Goal: Information Seeking & Learning: Learn about a topic

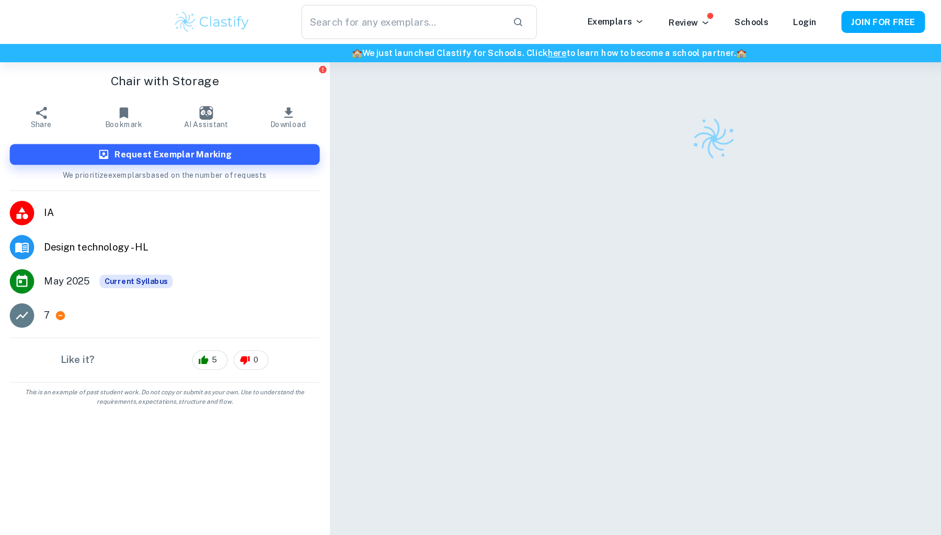
click at [576, 178] on div at bounding box center [610, 304] width 483 height 503
click at [417, 119] on div at bounding box center [610, 118] width 483 height 37
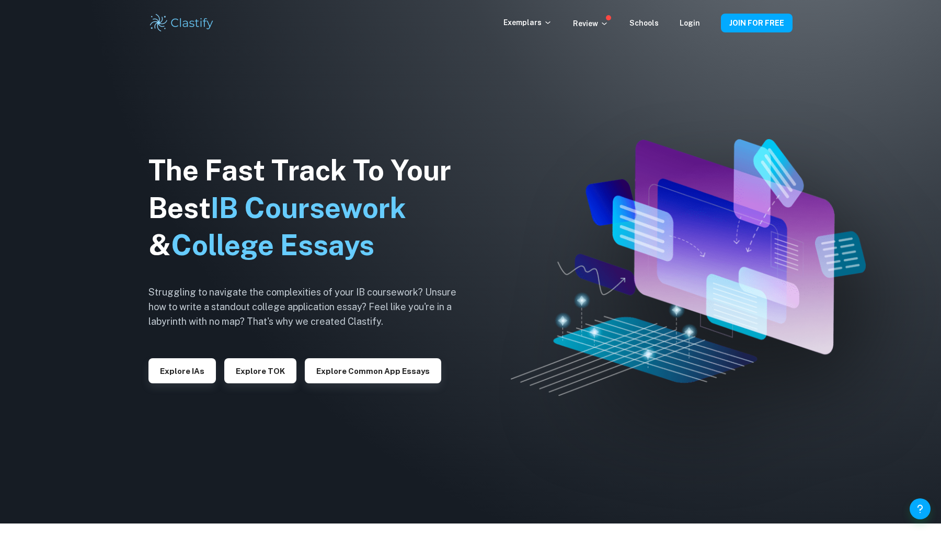
scroll to position [12, 0]
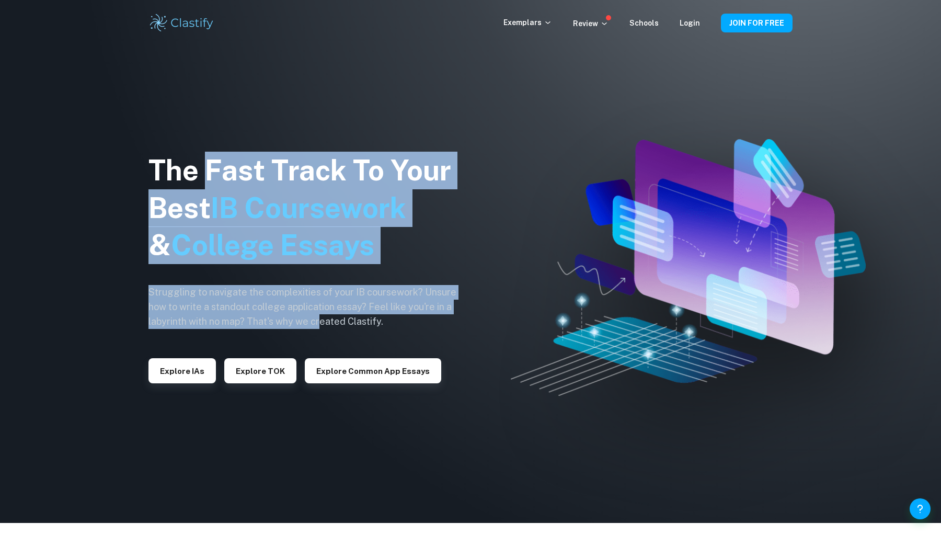
drag, startPoint x: 204, startPoint y: 181, endPoint x: 321, endPoint y: 312, distance: 176.1
click at [321, 312] on div "The Fast Track To Your Best IB Coursework & College Essays Struggling to naviga…" at bounding box center [310, 267] width 324 height 357
click at [319, 311] on h6 "Struggling to navigate the complexities of your IB coursework? Unsure how to wr…" at bounding box center [310, 307] width 324 height 44
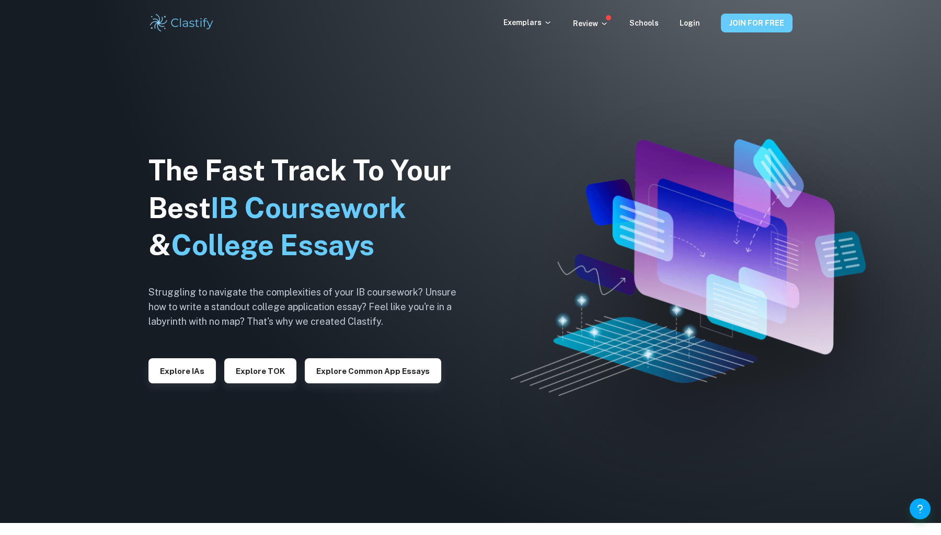
click at [776, 28] on button "JOIN FOR FREE" at bounding box center [757, 23] width 72 height 19
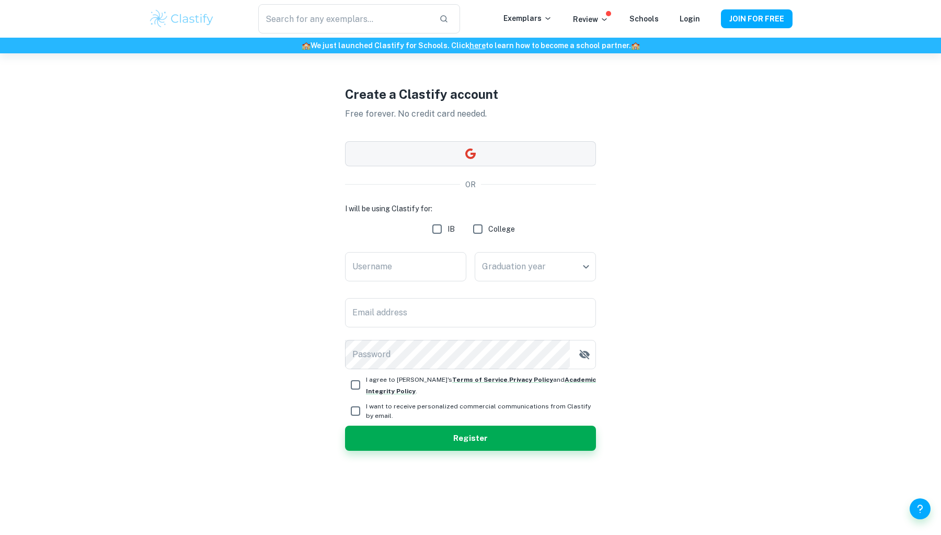
scroll to position [53, 0]
click at [542, 145] on button "button" at bounding box center [470, 153] width 251 height 25
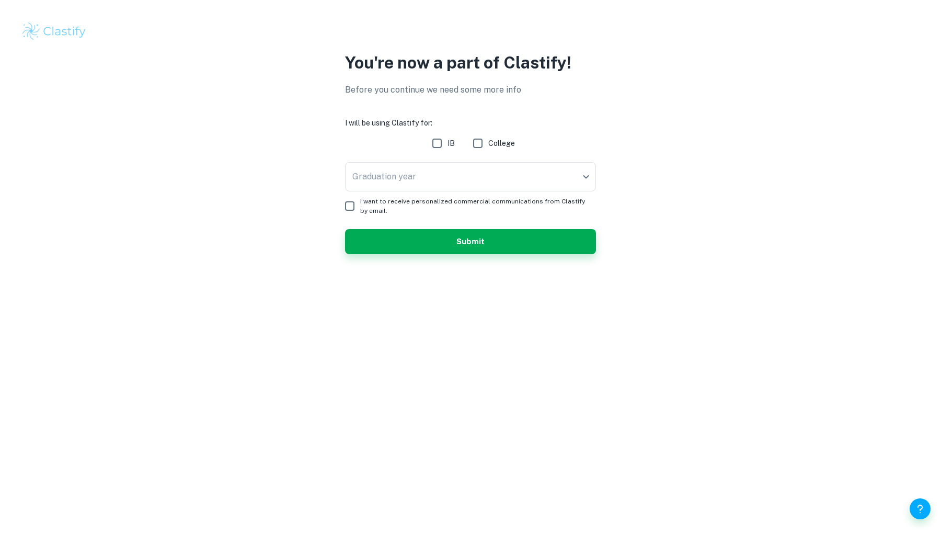
click at [438, 142] on input "IB" at bounding box center [436, 143] width 21 height 21
checkbox input "true"
click at [428, 198] on span "I want to receive personalized commercial communications from Clastify by email." at bounding box center [473, 205] width 227 height 19
click at [360, 198] on input "I want to receive personalized commercial communications from Clastify by email." at bounding box center [349, 205] width 21 height 21
click at [405, 208] on span "I want to receive personalized commercial communications from Clastify by email." at bounding box center [473, 205] width 227 height 19
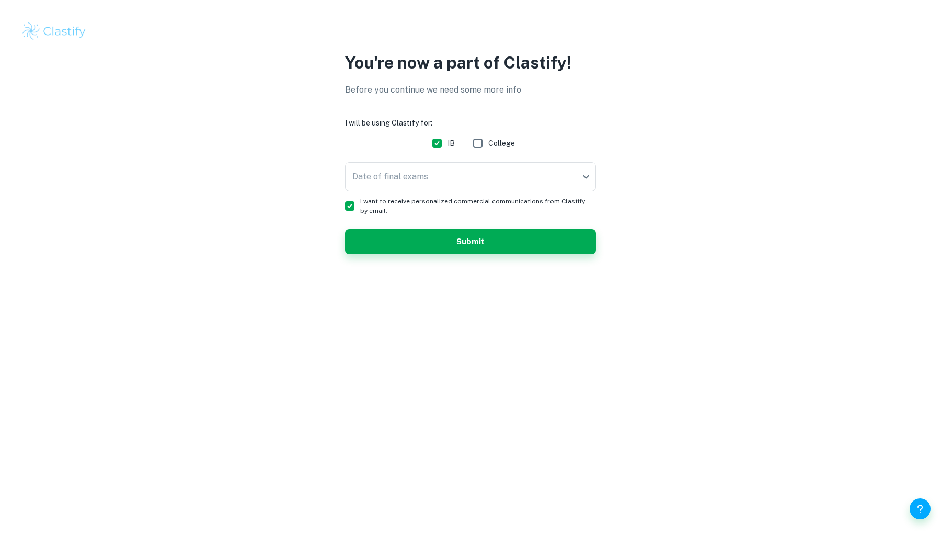
click at [360, 208] on input "I want to receive personalized commercial communications from Clastify by email." at bounding box center [349, 205] width 21 height 21
checkbox input "false"
click at [429, 179] on body "We value your privacy We use cookies to enhance your browsing experience, serve…" at bounding box center [470, 267] width 941 height 535
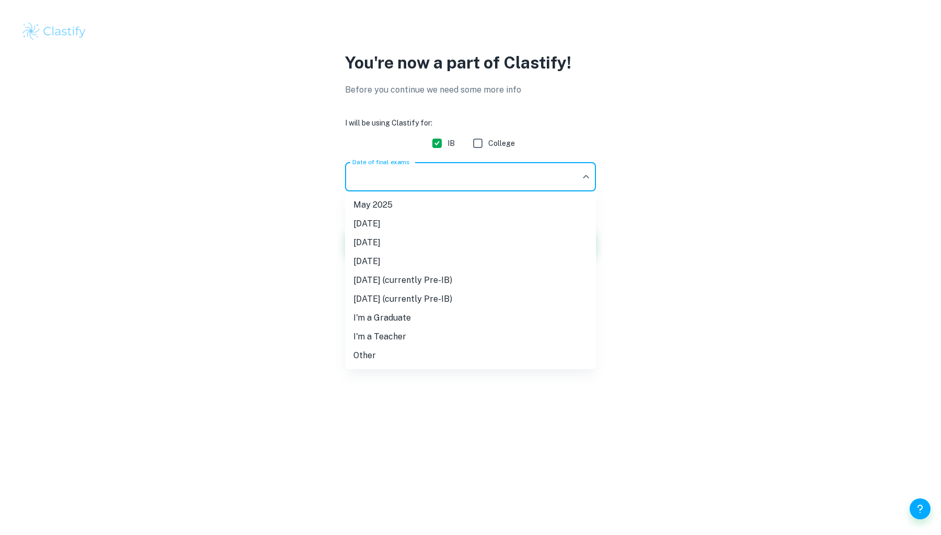
click at [463, 303] on li "[DATE] (currently Pre-IB)" at bounding box center [470, 298] width 251 height 19
type input "N27"
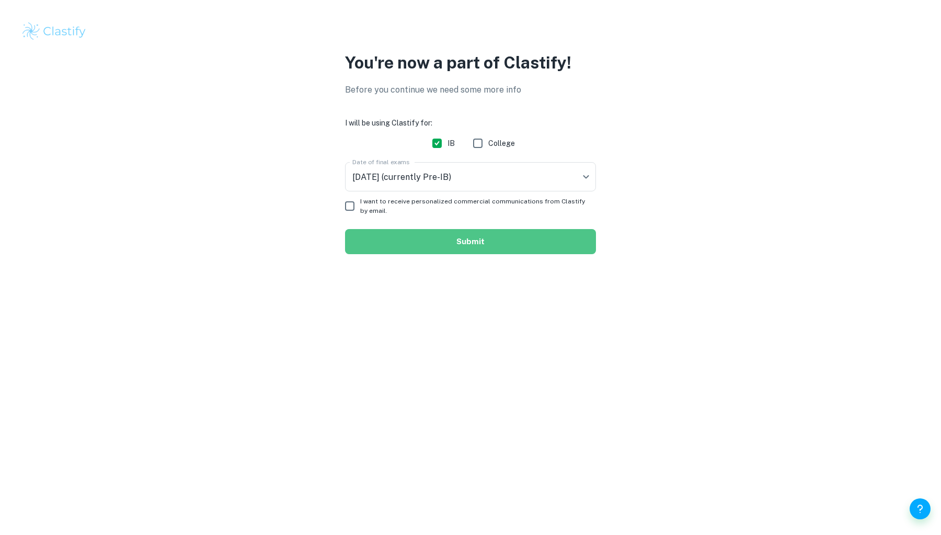
click at [491, 245] on button "Submit" at bounding box center [470, 241] width 251 height 25
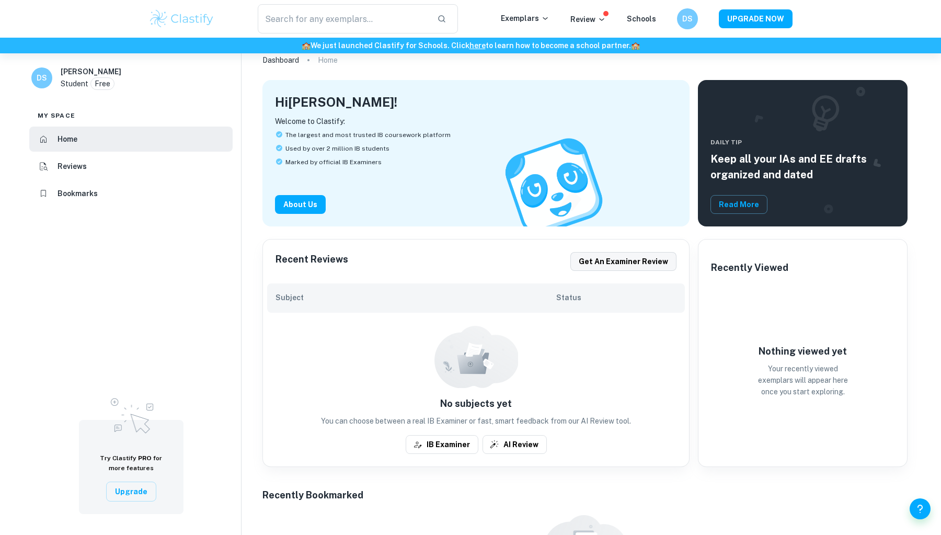
scroll to position [33, 0]
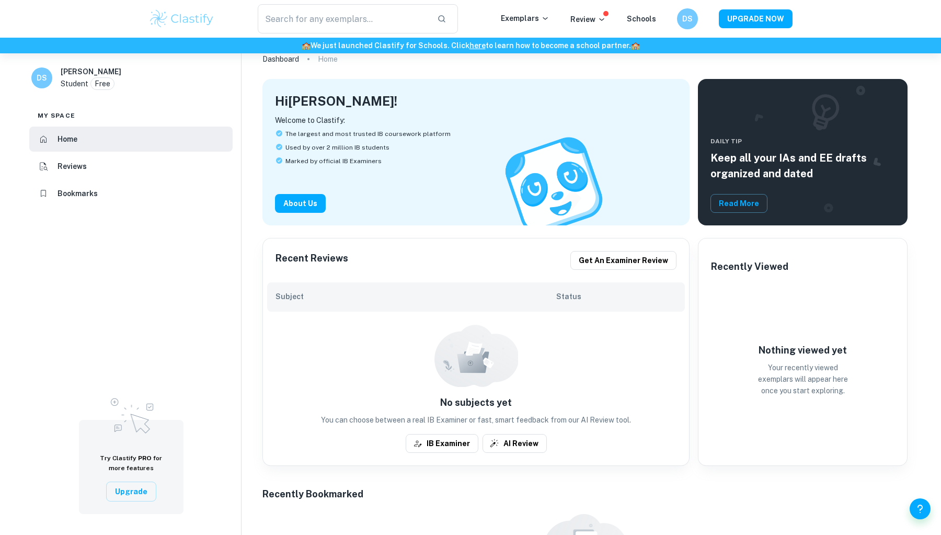
drag, startPoint x: 370, startPoint y: 412, endPoint x: 610, endPoint y: 408, distance: 240.4
click at [610, 408] on div "No subjects yet You can choose between a real IB Examiner or fast, smart feedba…" at bounding box center [476, 410] width 418 height 30
click at [610, 408] on h6 "No subjects yet" at bounding box center [476, 402] width 418 height 15
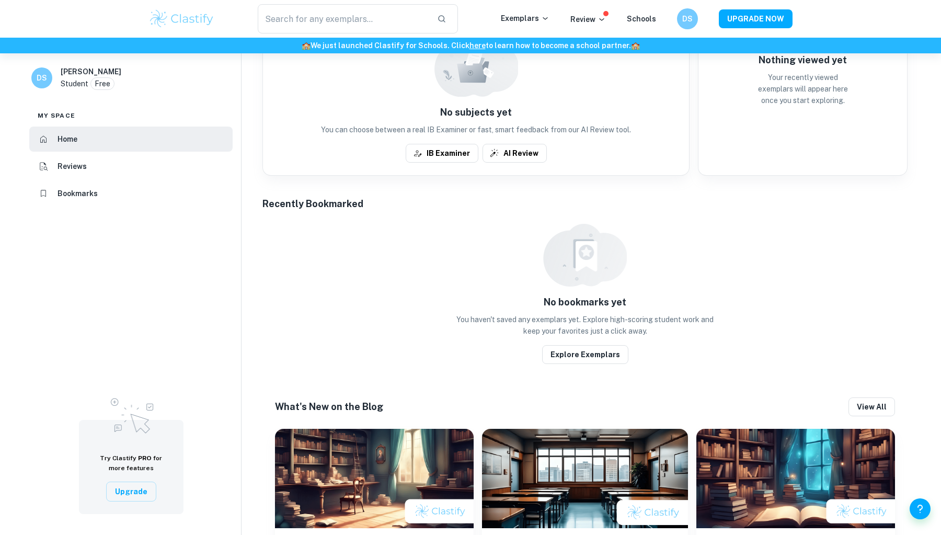
scroll to position [328, 0]
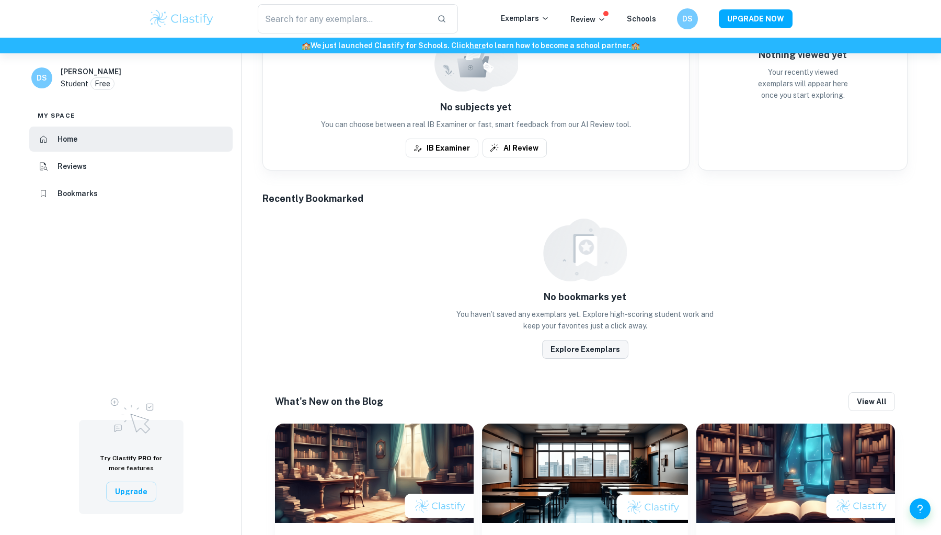
click at [598, 350] on button "Explore Exemplars" at bounding box center [585, 349] width 86 height 19
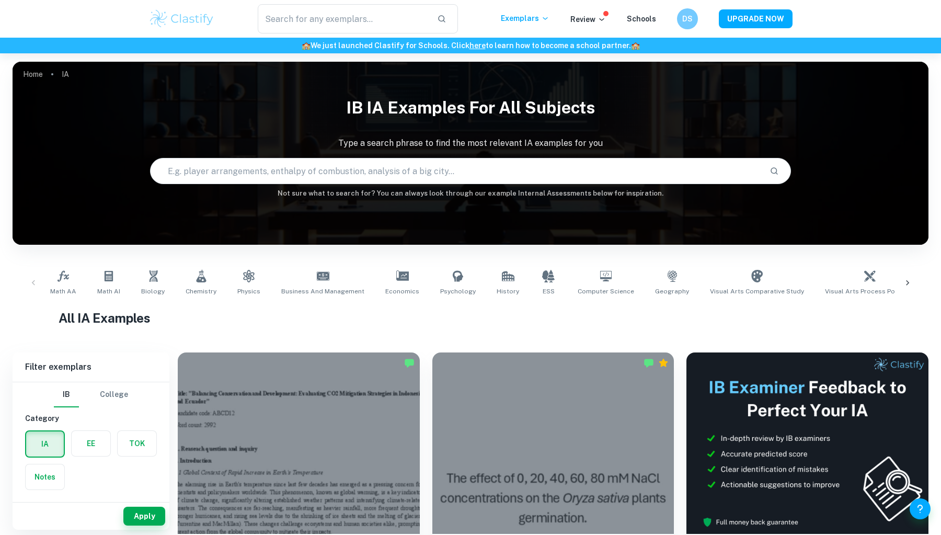
click at [444, 173] on input "text" at bounding box center [455, 170] width 610 height 29
type input "design ia"
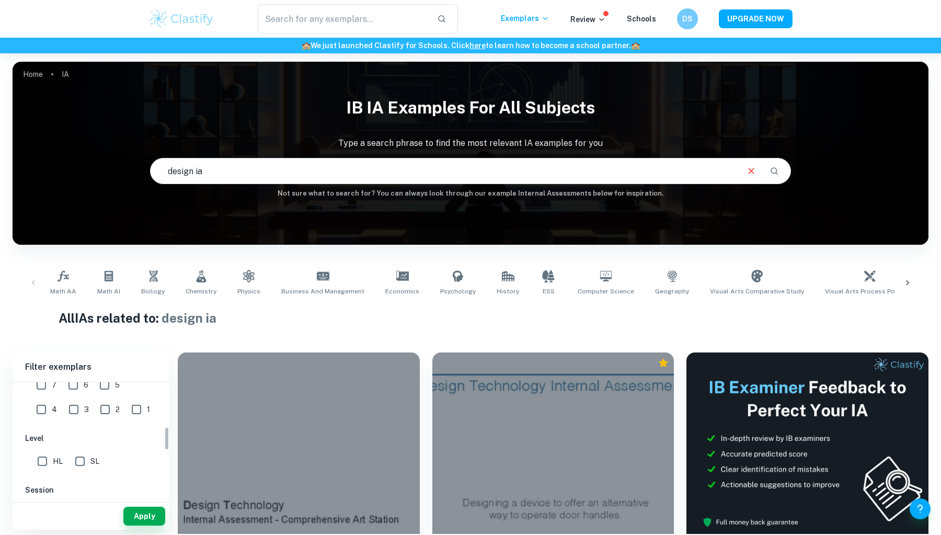
scroll to position [176, 0]
click at [49, 418] on input "7" at bounding box center [41, 417] width 21 height 21
checkbox input "true"
click at [144, 525] on div "Apply" at bounding box center [91, 515] width 157 height 27
click at [144, 513] on button "Apply" at bounding box center [144, 515] width 42 height 19
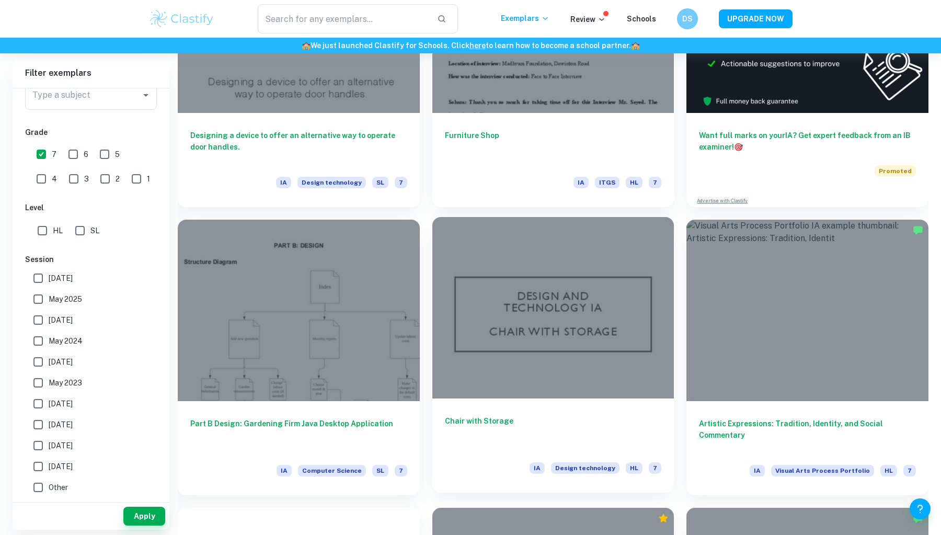
scroll to position [430, 0]
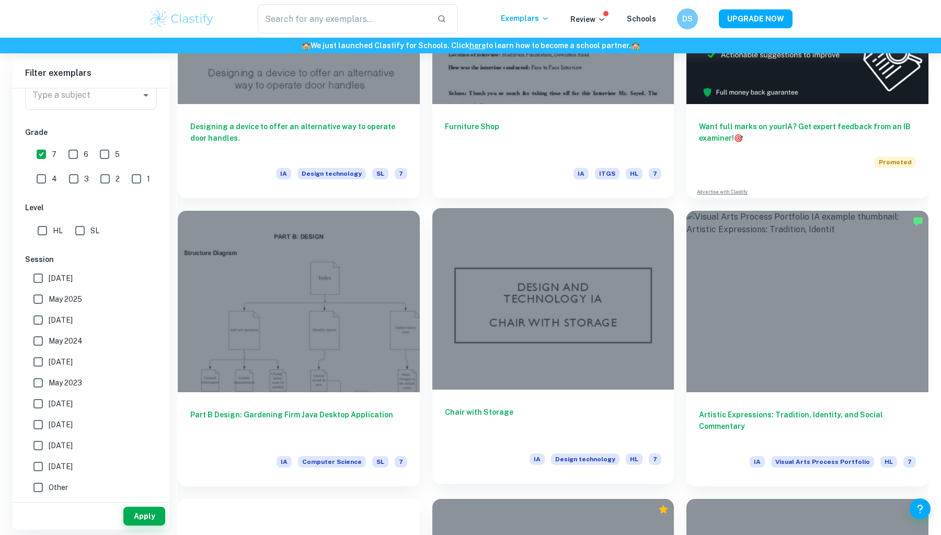
click at [495, 372] on div at bounding box center [553, 298] width 242 height 181
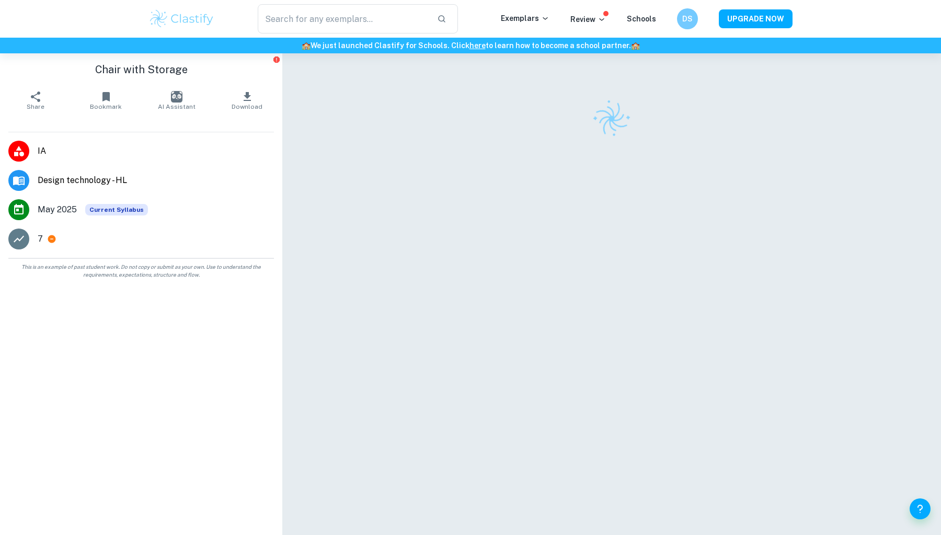
click at [495, 372] on div at bounding box center [611, 304] width 523 height 503
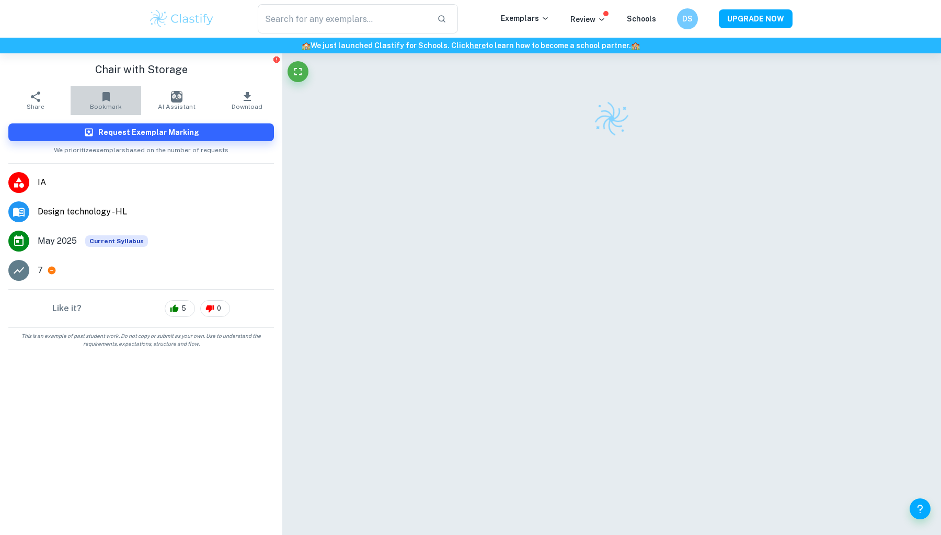
click at [102, 106] on span "Bookmark" at bounding box center [106, 106] width 32 height 7
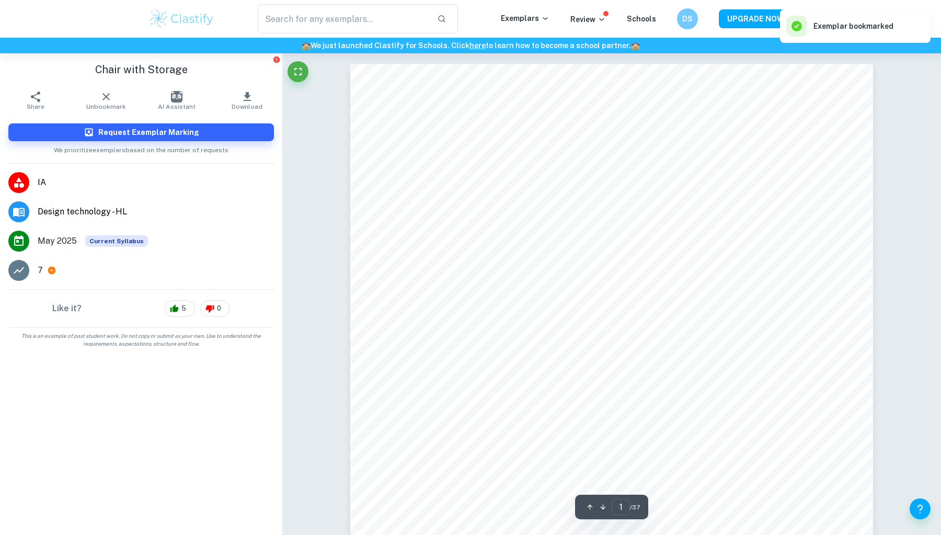
click at [106, 100] on button "Unbookmark" at bounding box center [106, 100] width 71 height 29
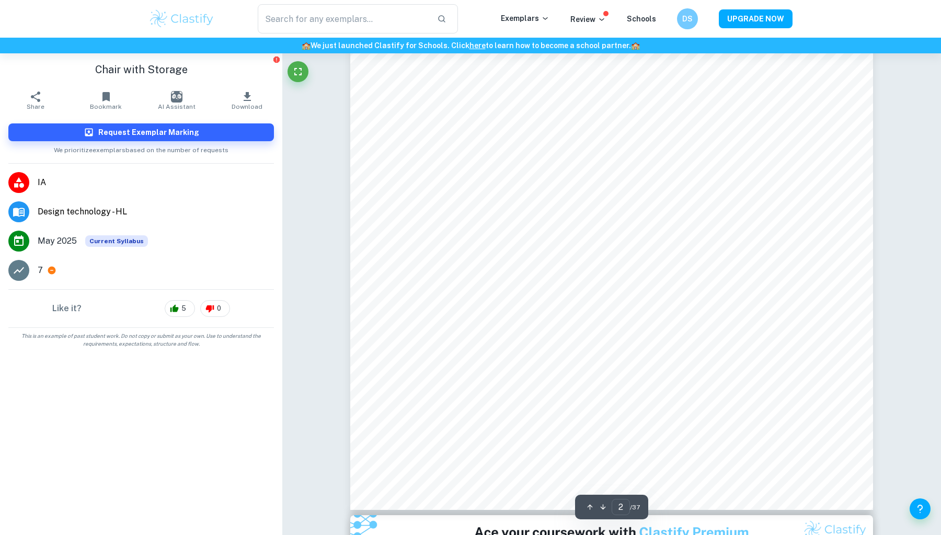
scroll to position [1121, 0]
click at [499, 6] on div "​" at bounding box center [358, 18] width 286 height 29
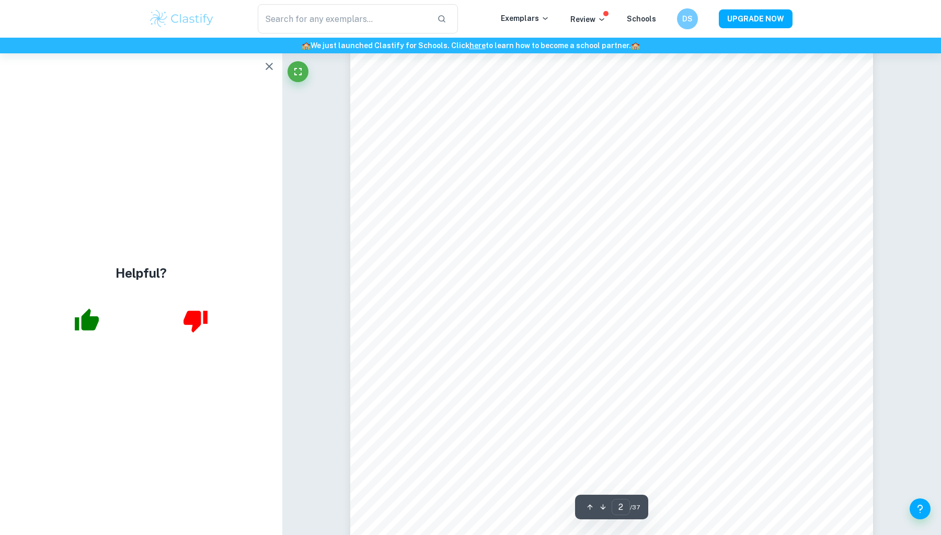
scroll to position [856, 0]
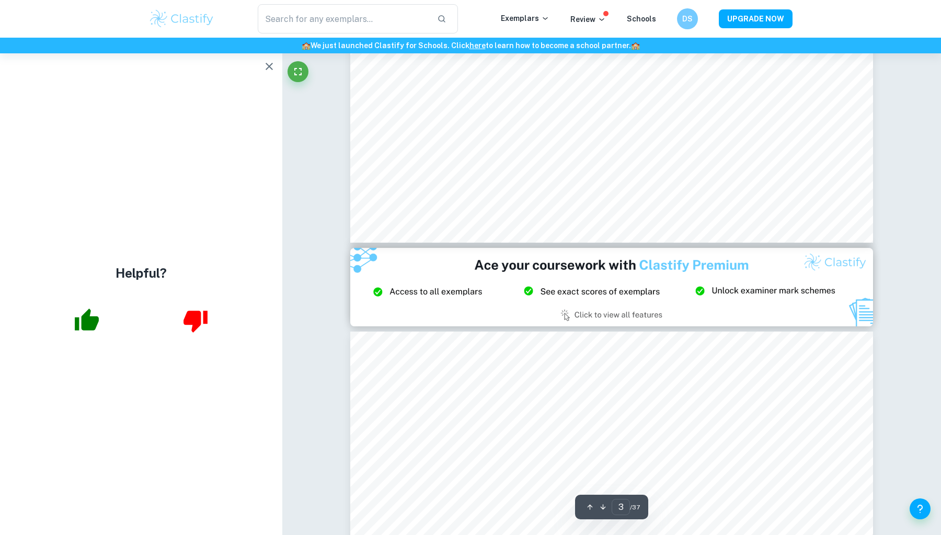
type input "2"
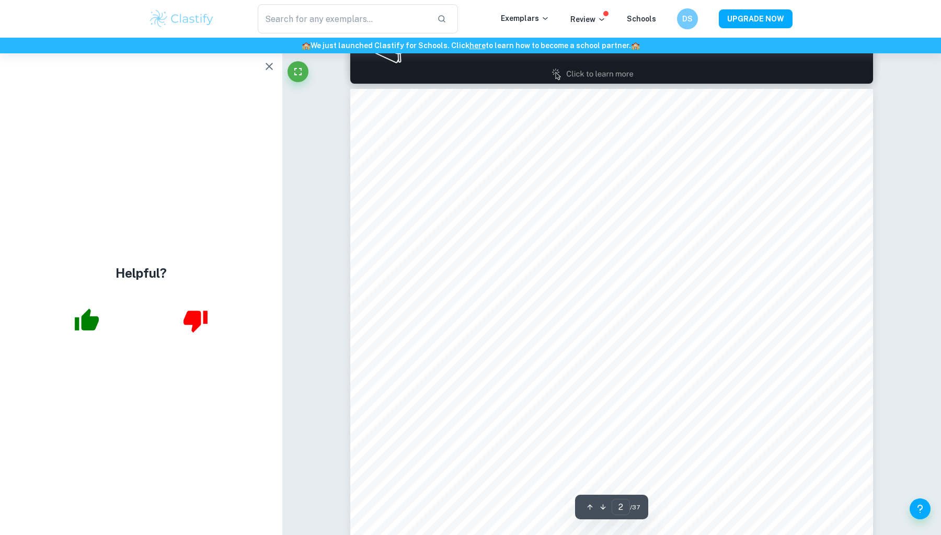
scroll to position [660, 0]
